Goal: Task Accomplishment & Management: Manage account settings

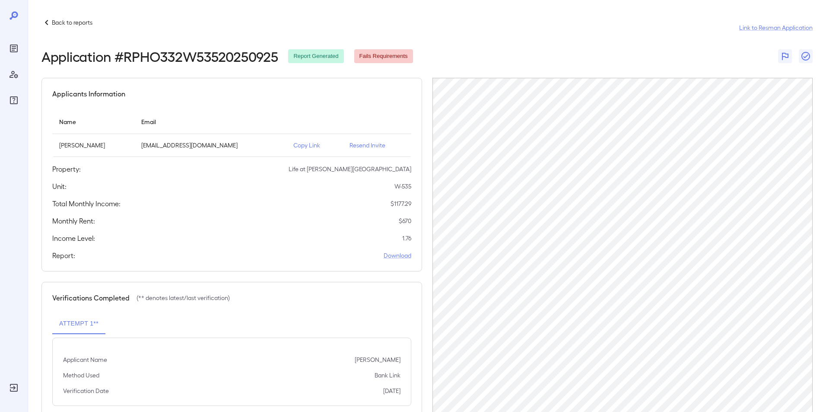
click at [67, 21] on p "Back to reports" at bounding box center [72, 22] width 41 height 9
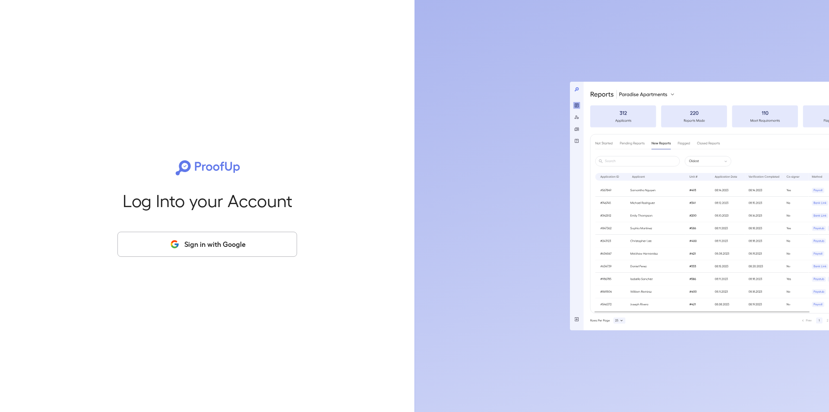
click at [217, 247] on button "Sign in with Google" at bounding box center [207, 244] width 180 height 25
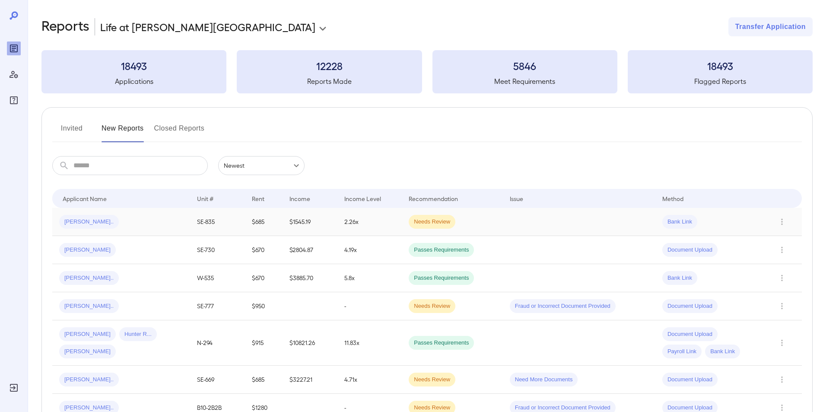
click at [77, 221] on span "Tessa P..." at bounding box center [89, 222] width 60 height 8
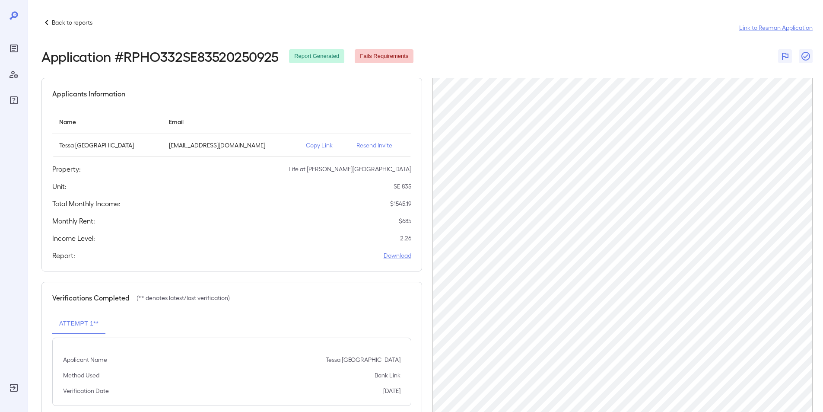
click at [363, 146] on p "Resend Invite" at bounding box center [380, 145] width 48 height 9
click at [44, 21] on icon at bounding box center [46, 22] width 10 height 10
